Goal: Task Accomplishment & Management: Complete application form

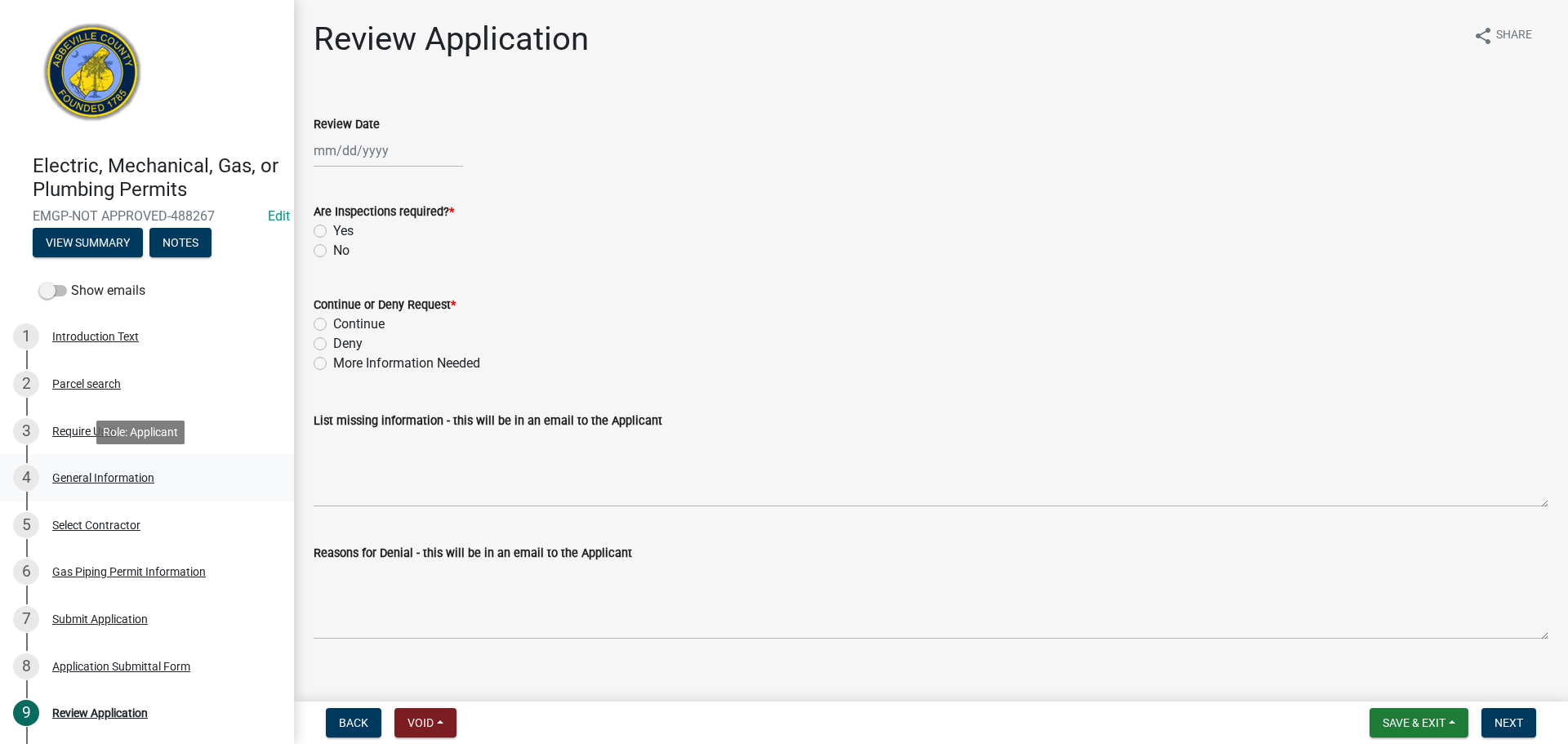
click at [150, 483] on div "General Information" at bounding box center [103, 478] width 102 height 12
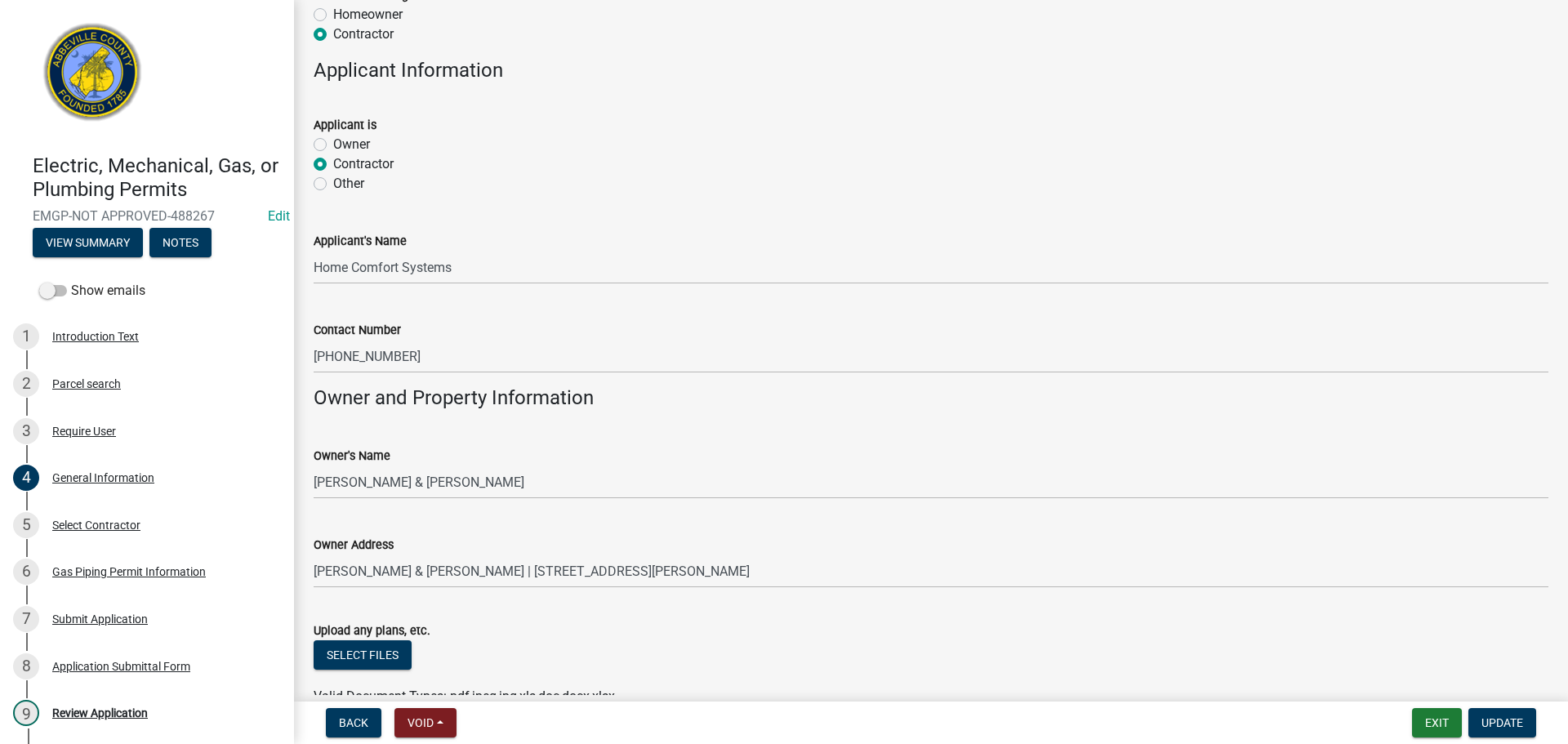
scroll to position [980, 0]
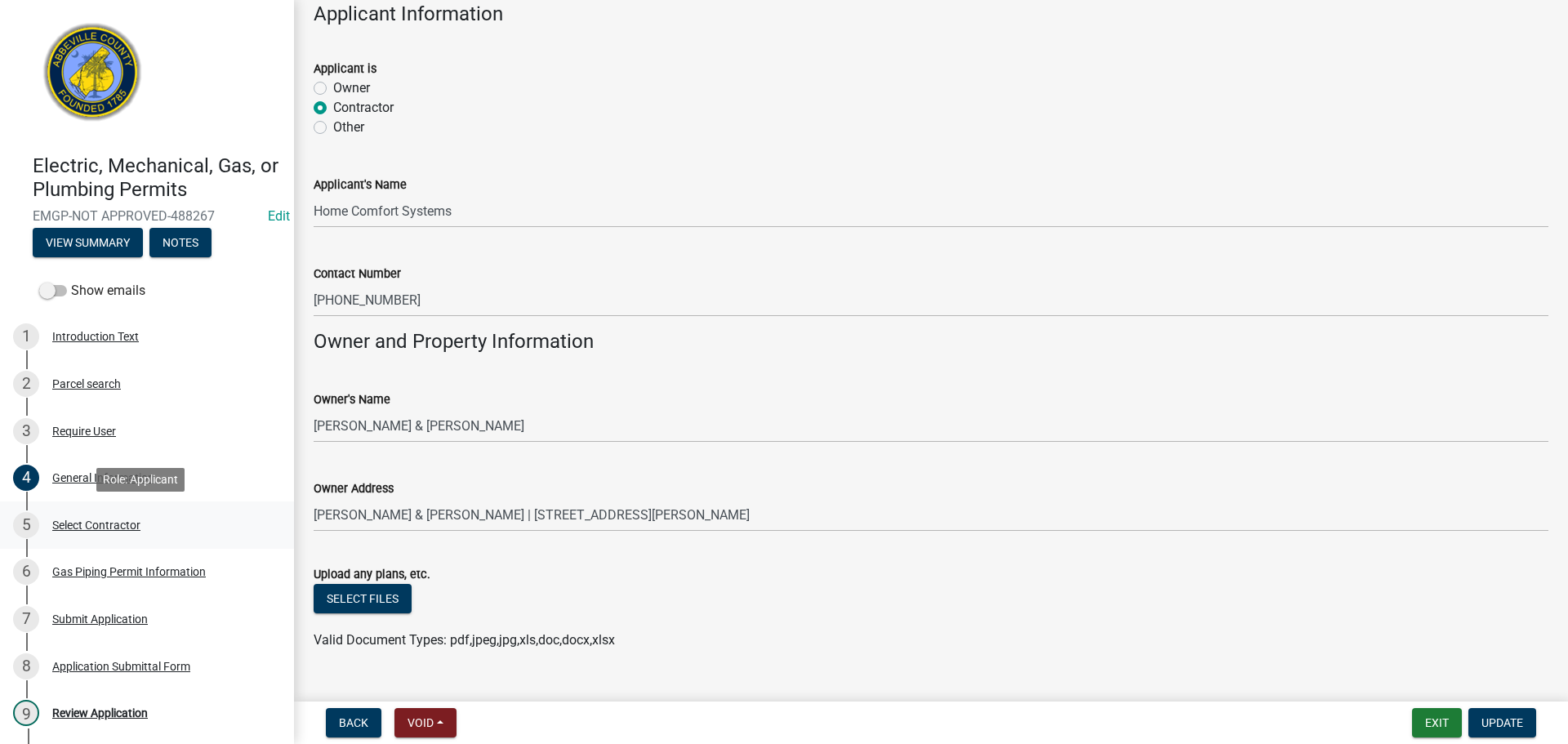
click at [106, 524] on div "Select Contractor" at bounding box center [96, 525] width 88 height 12
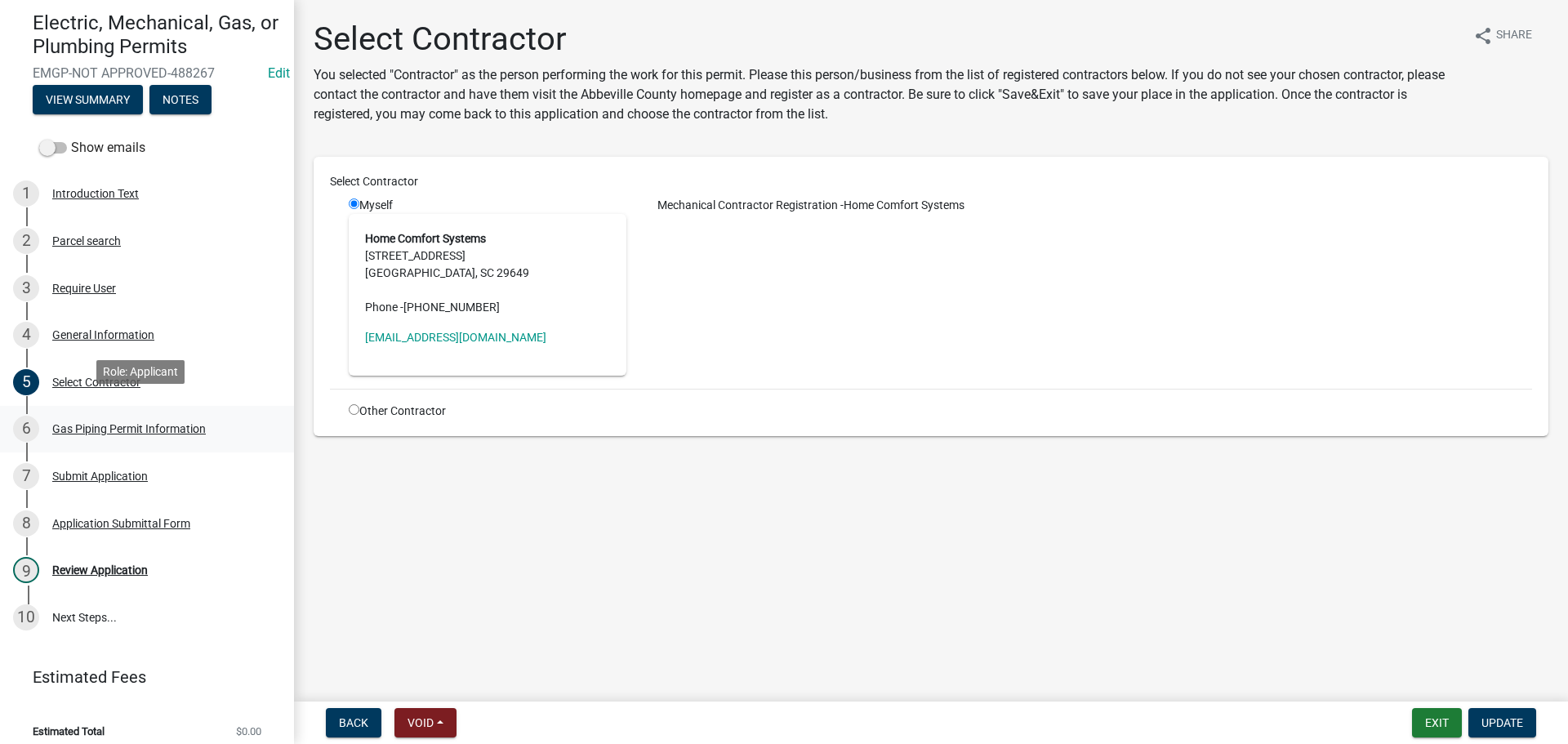
scroll to position [155, 0]
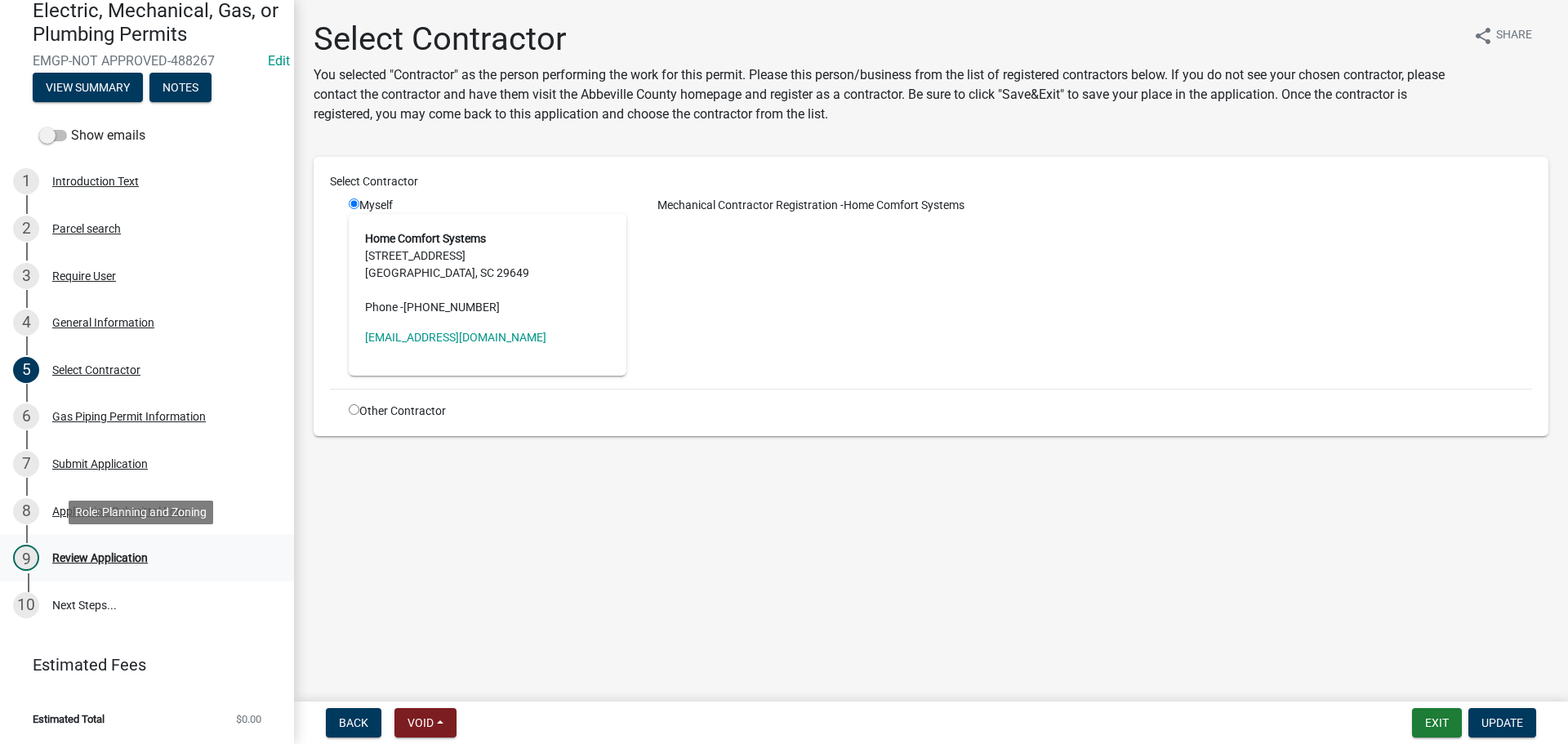
click at [133, 556] on div "Review Application" at bounding box center [99, 558] width 95 height 12
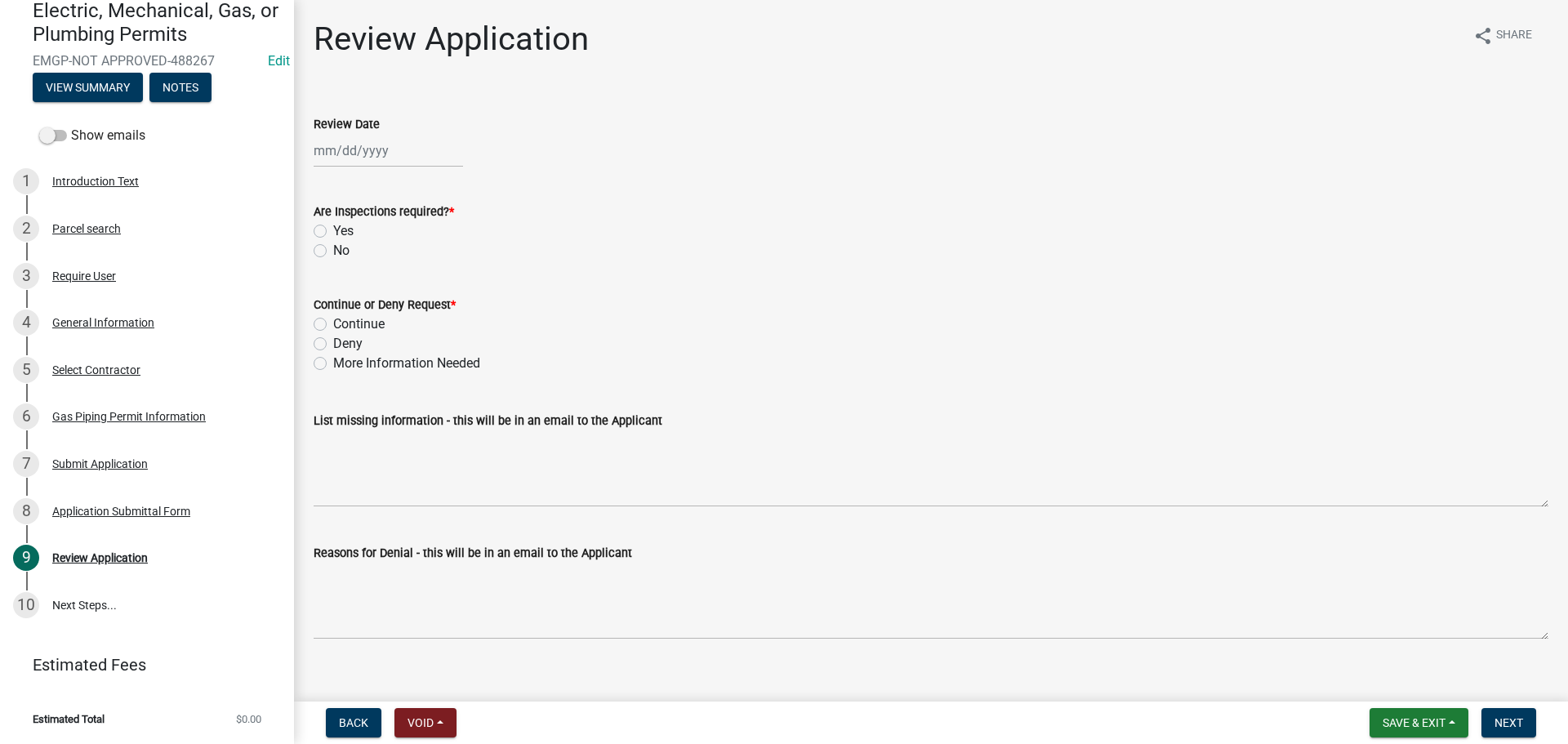
select select "10"
select select "2025"
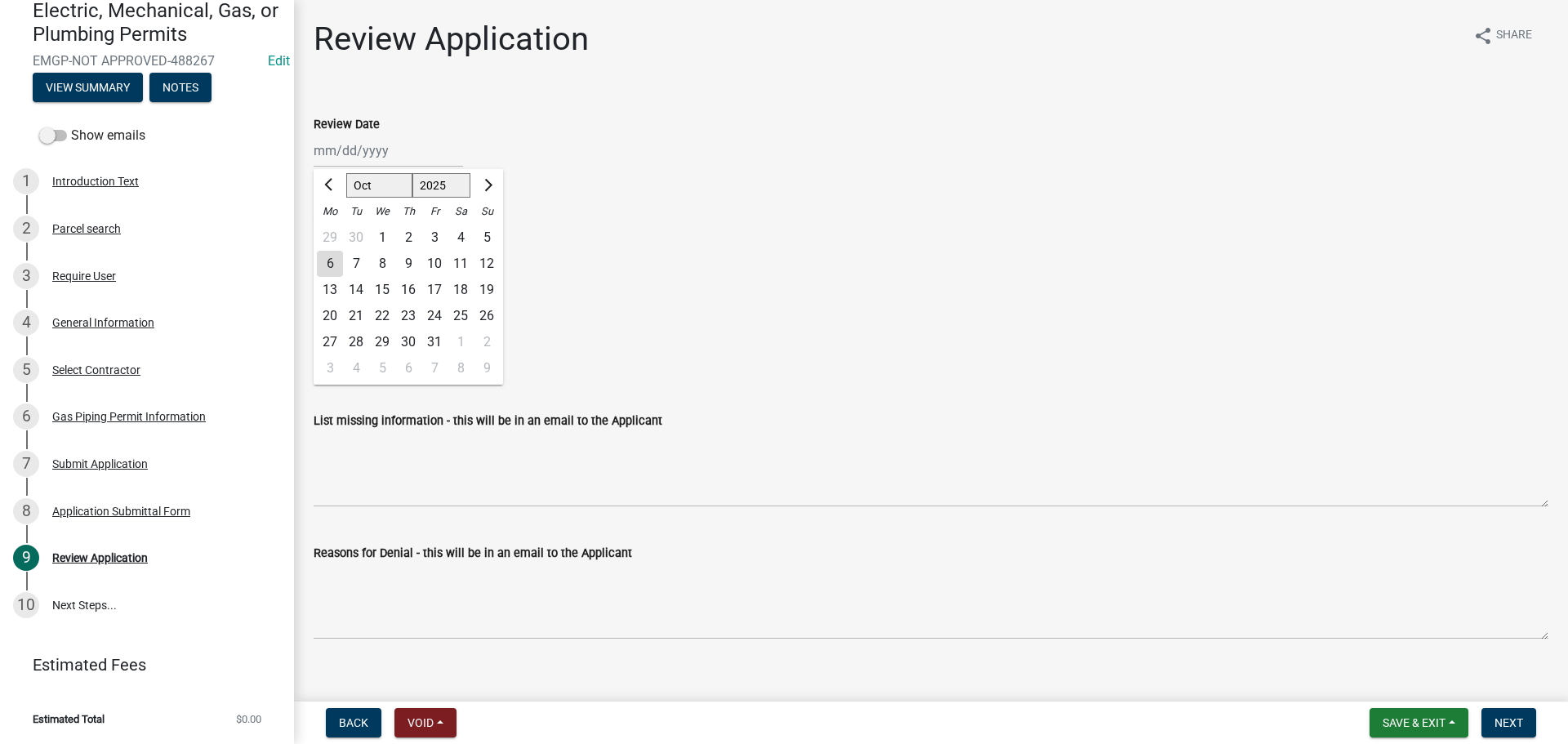
click at [381, 152] on div "[PERSON_NAME] Feb Mar Apr [PERSON_NAME][DATE] Oct Nov [DATE] 1526 1527 1528 152…" at bounding box center [388, 151] width 149 height 33
click at [329, 269] on div "6" at bounding box center [330, 264] width 27 height 27
type input "[DATE]"
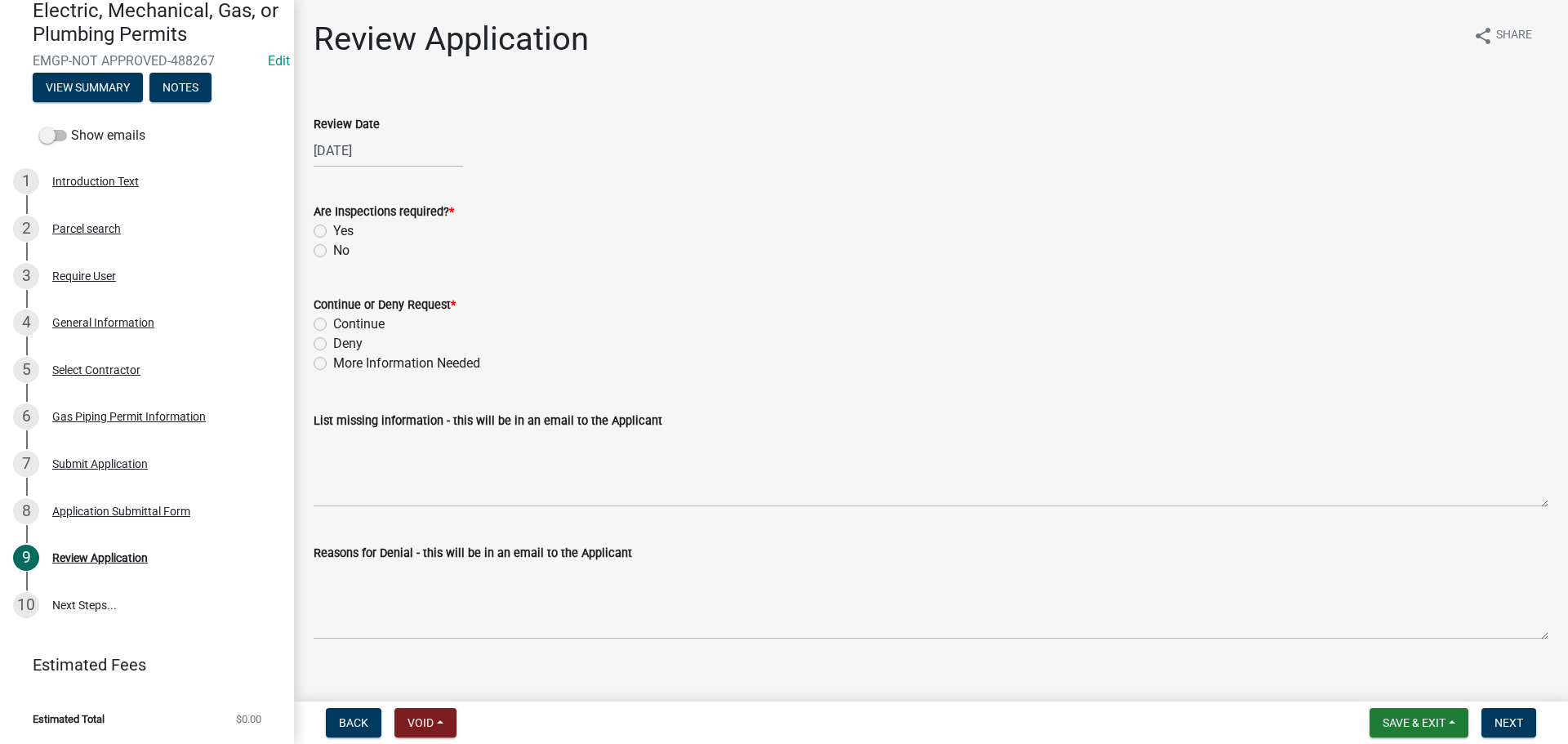
click at [333, 229] on label "Yes" at bounding box center [343, 231] width 21 height 20
click at [333, 229] on input "Yes" at bounding box center [338, 226] width 11 height 11
radio input "true"
click at [333, 321] on label "Continue" at bounding box center [359, 325] width 51 height 20
click at [333, 321] on input "Continue" at bounding box center [338, 320] width 11 height 11
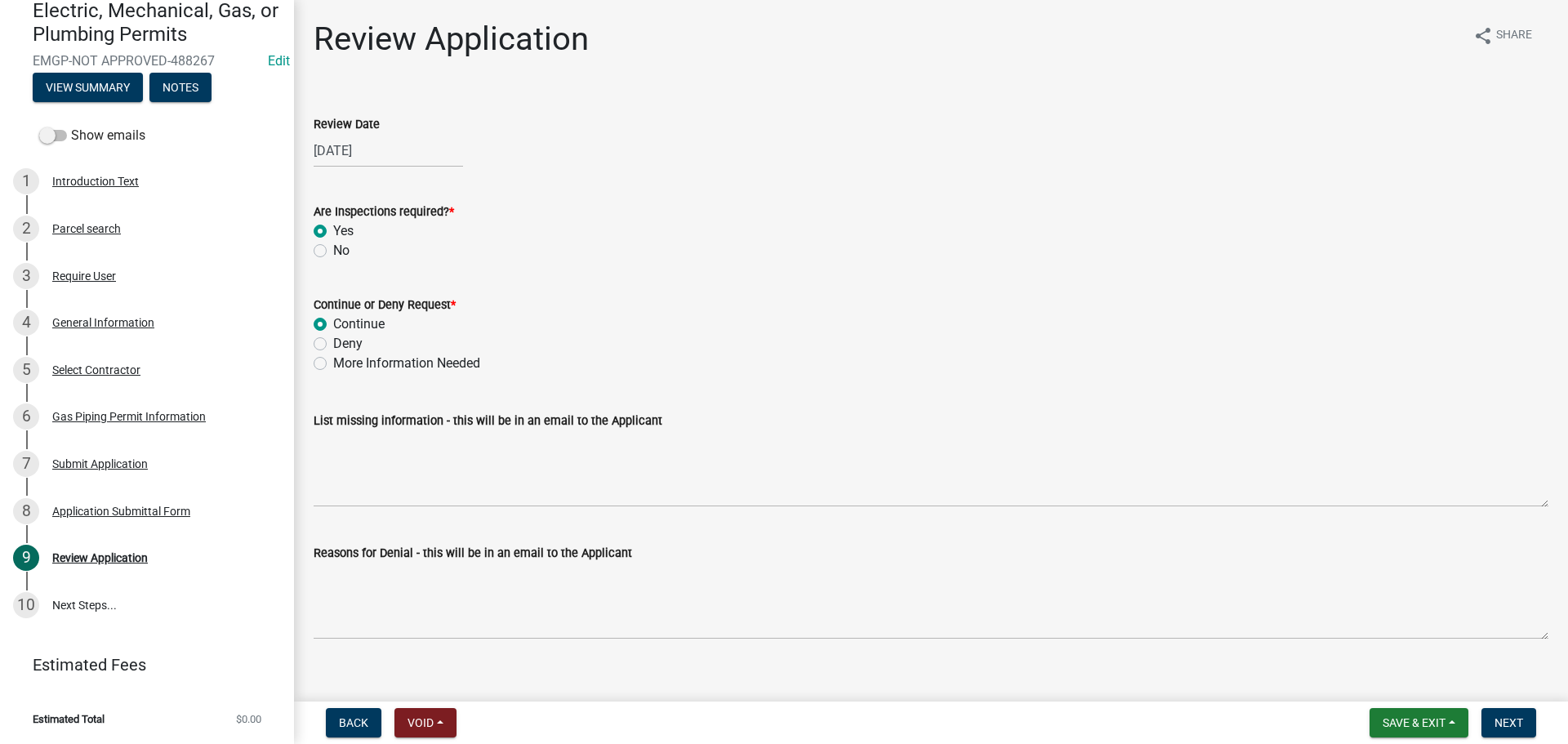
radio input "true"
click at [1503, 729] on span "Next" at bounding box center [1508, 723] width 29 height 13
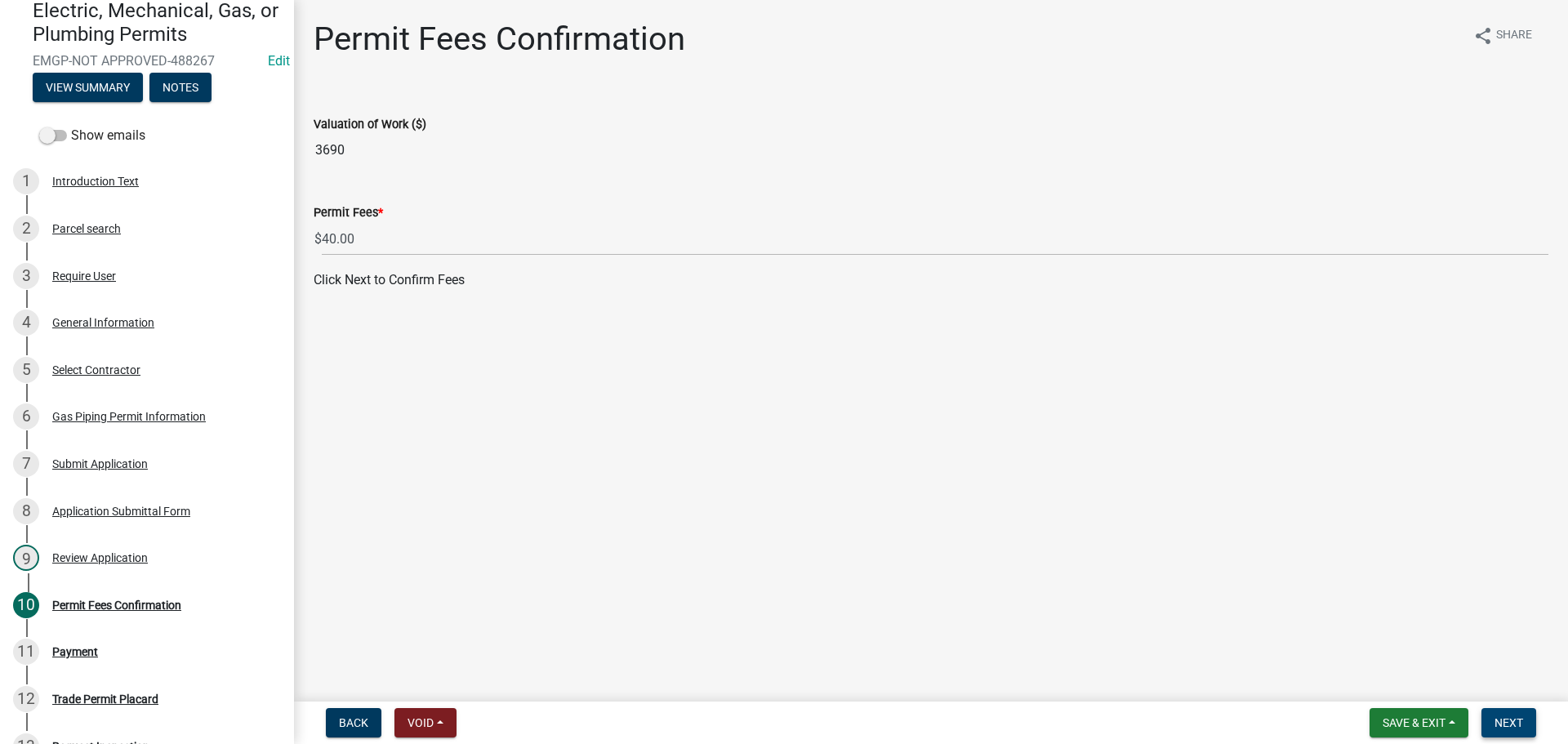
click at [1523, 727] on span "Next" at bounding box center [1508, 723] width 29 height 13
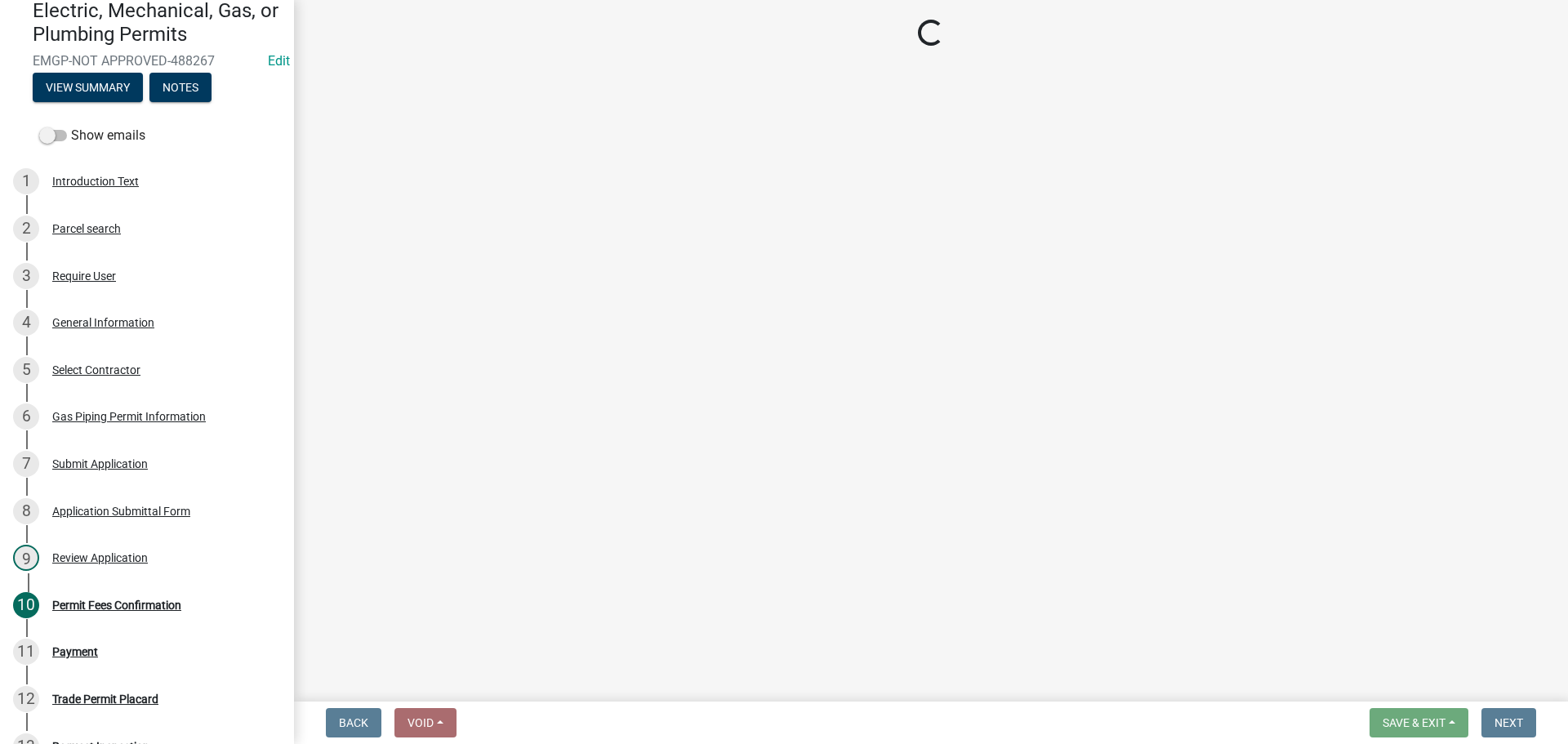
select select "3: 3"
